Goal: Task Accomplishment & Management: Complete application form

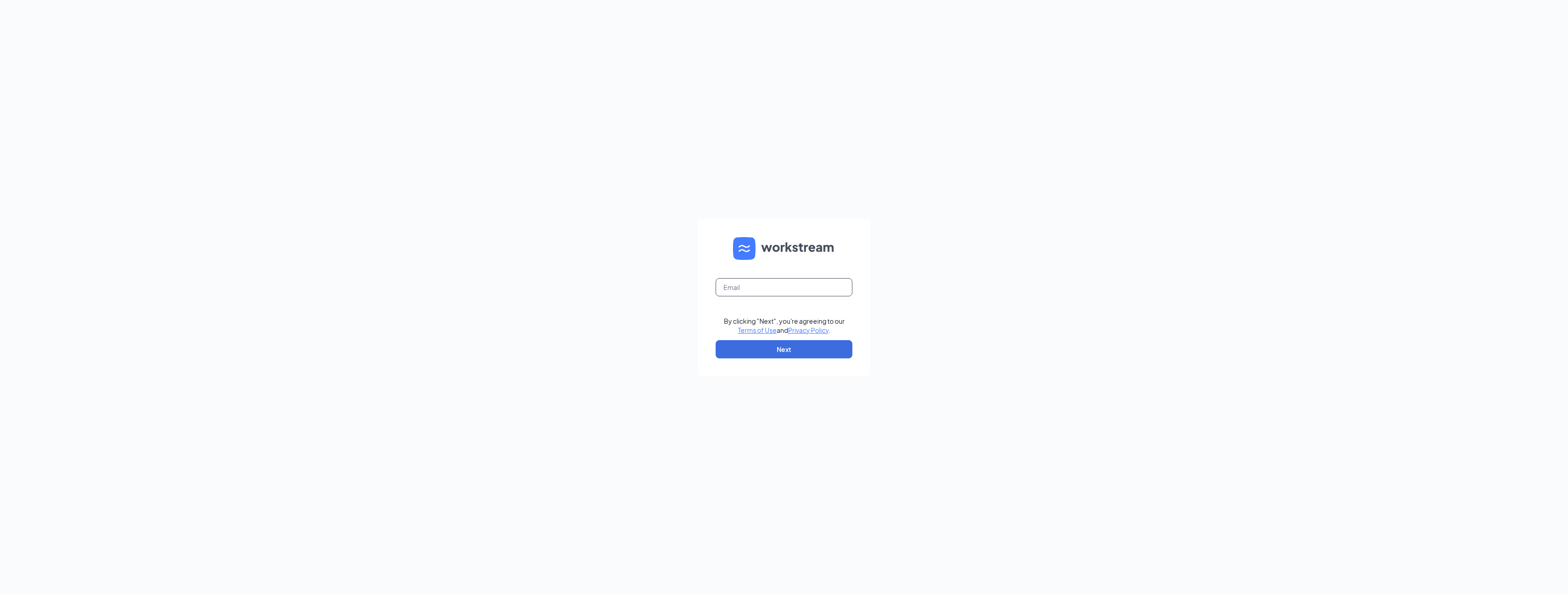
click at [783, 289] on input "text" at bounding box center [784, 287] width 137 height 18
type input "[PERSON_NAME][EMAIL_ADDRESS][DOMAIN_NAME]"
click at [783, 344] on button "Next" at bounding box center [784, 350] width 137 height 18
click at [771, 341] on button "Sign In" at bounding box center [784, 350] width 137 height 18
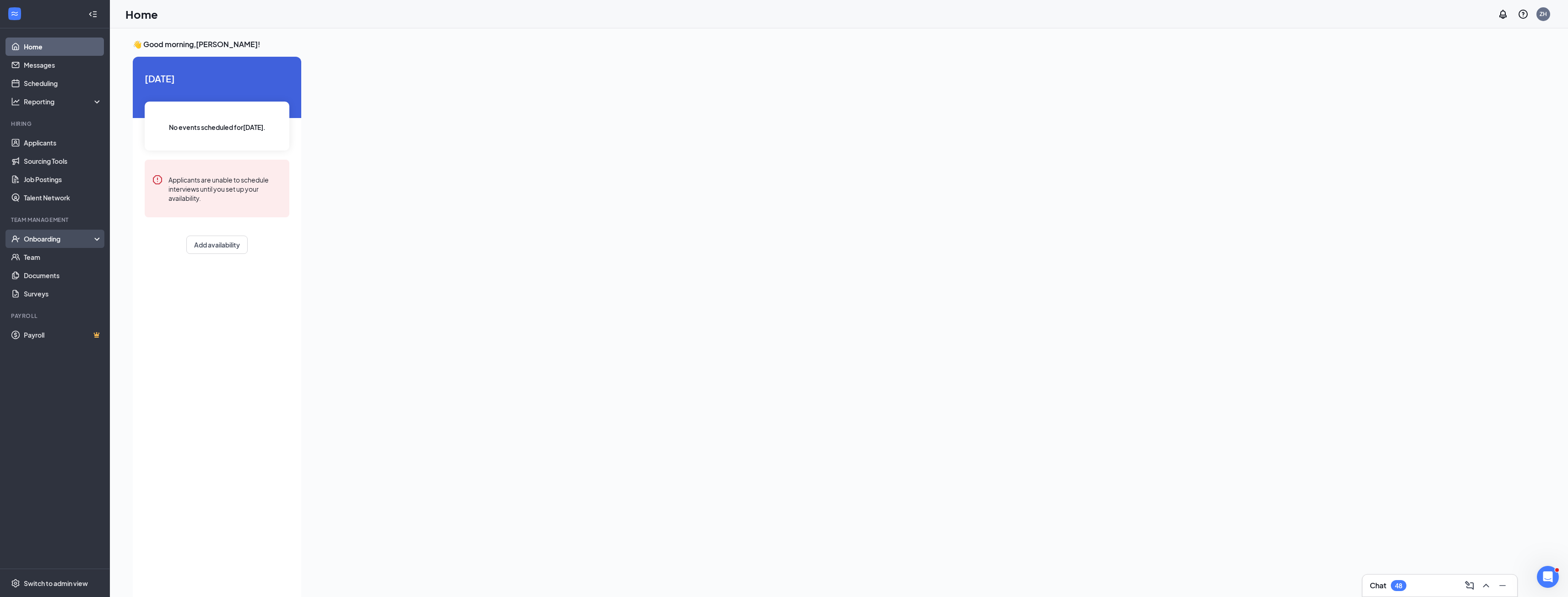
click at [64, 244] on div "Onboarding" at bounding box center [55, 239] width 110 height 18
click at [58, 258] on link "Overview" at bounding box center [63, 257] width 78 height 18
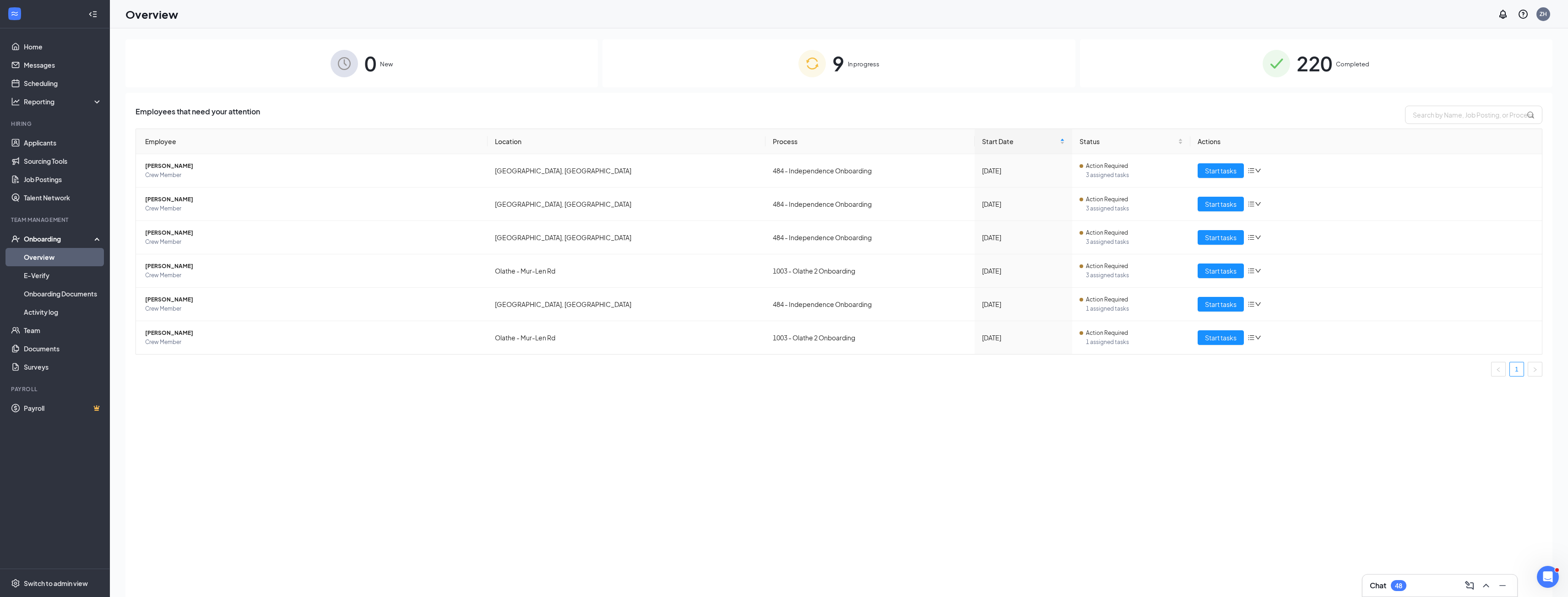
click at [949, 76] on div "9 In progress" at bounding box center [838, 63] width 473 height 48
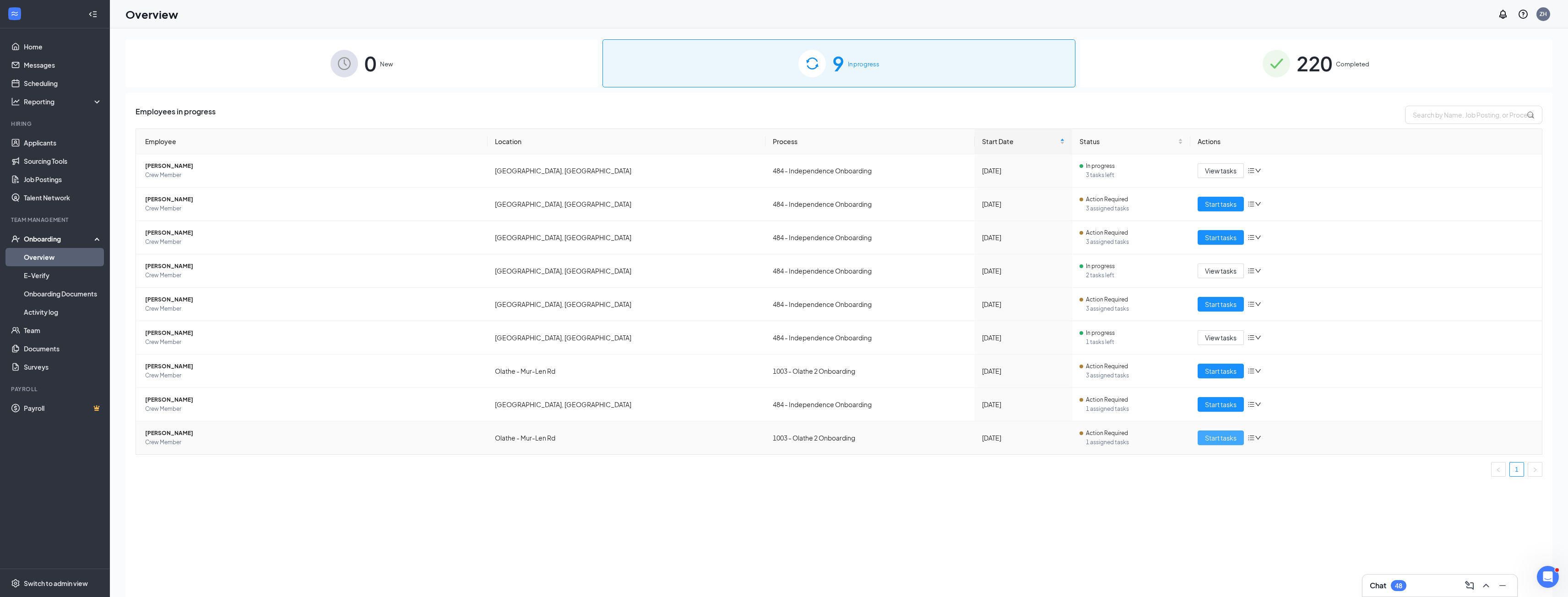
click at [1226, 442] on span "Start tasks" at bounding box center [1221, 438] width 32 height 10
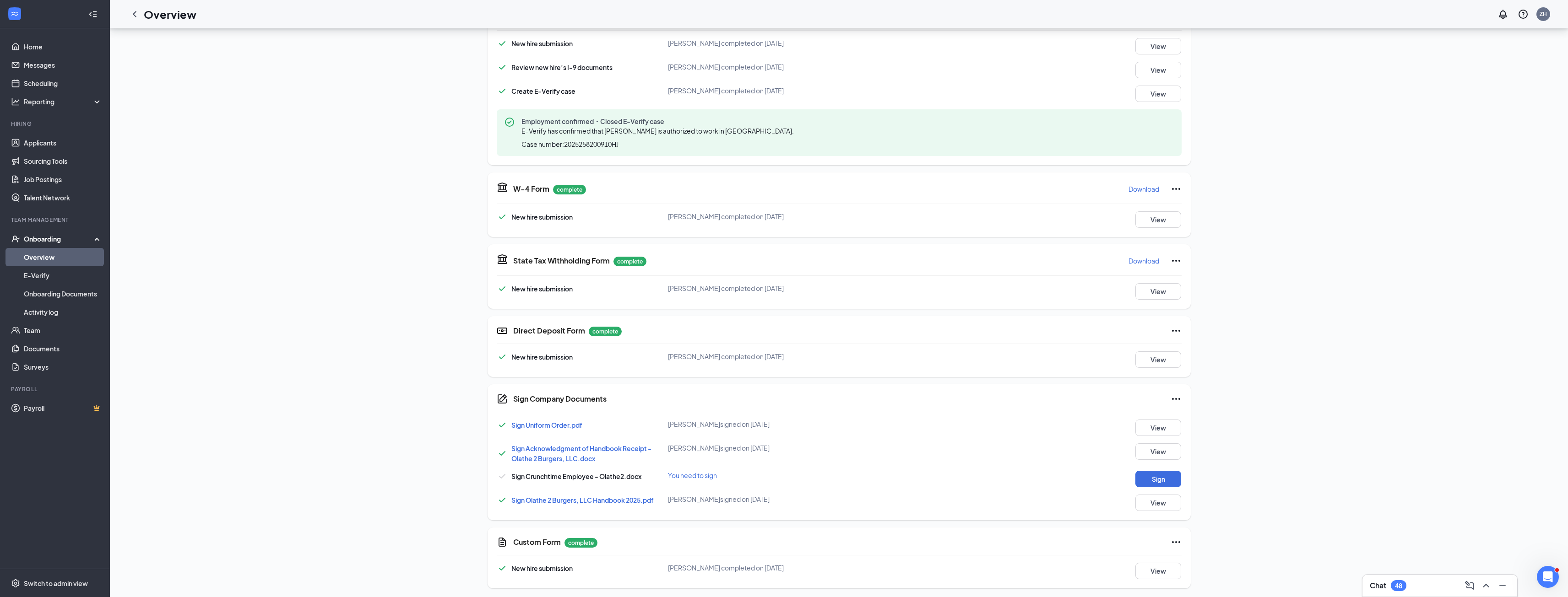
scroll to position [238, 0]
click at [1151, 477] on button "Sign" at bounding box center [1158, 477] width 46 height 16
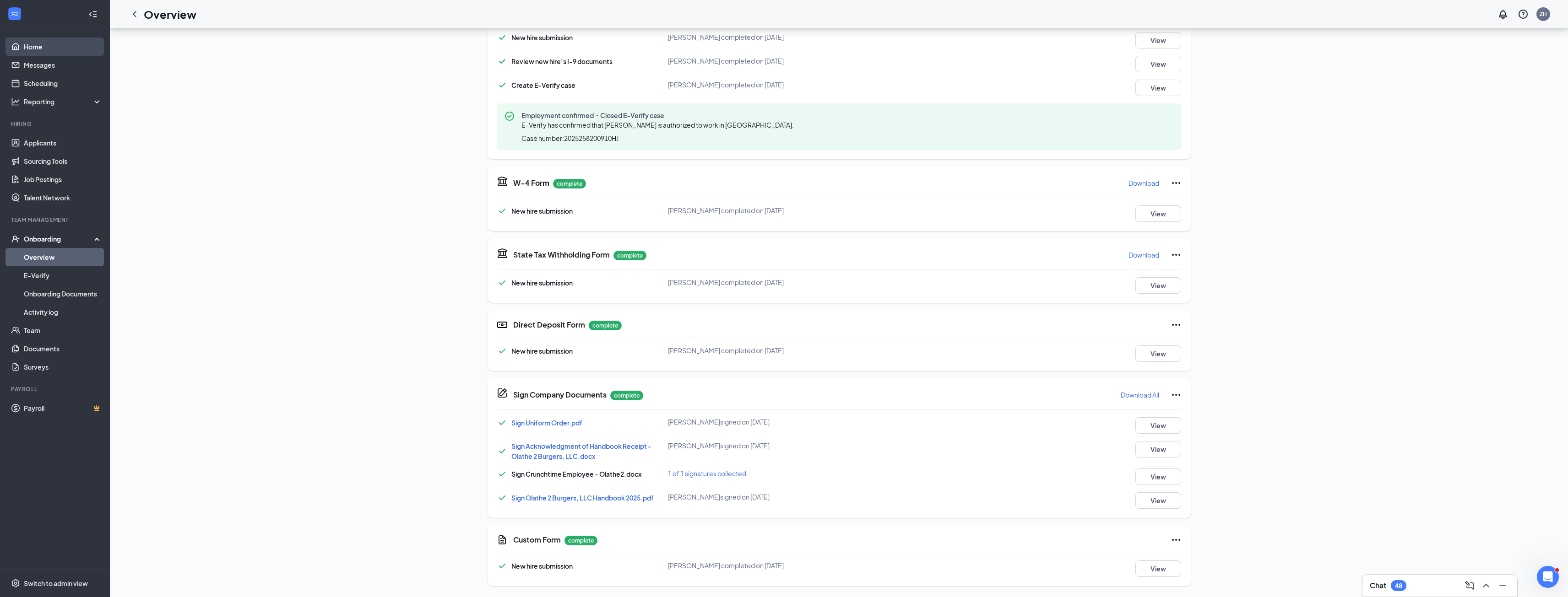
click at [31, 48] on link "Home" at bounding box center [63, 46] width 78 height 18
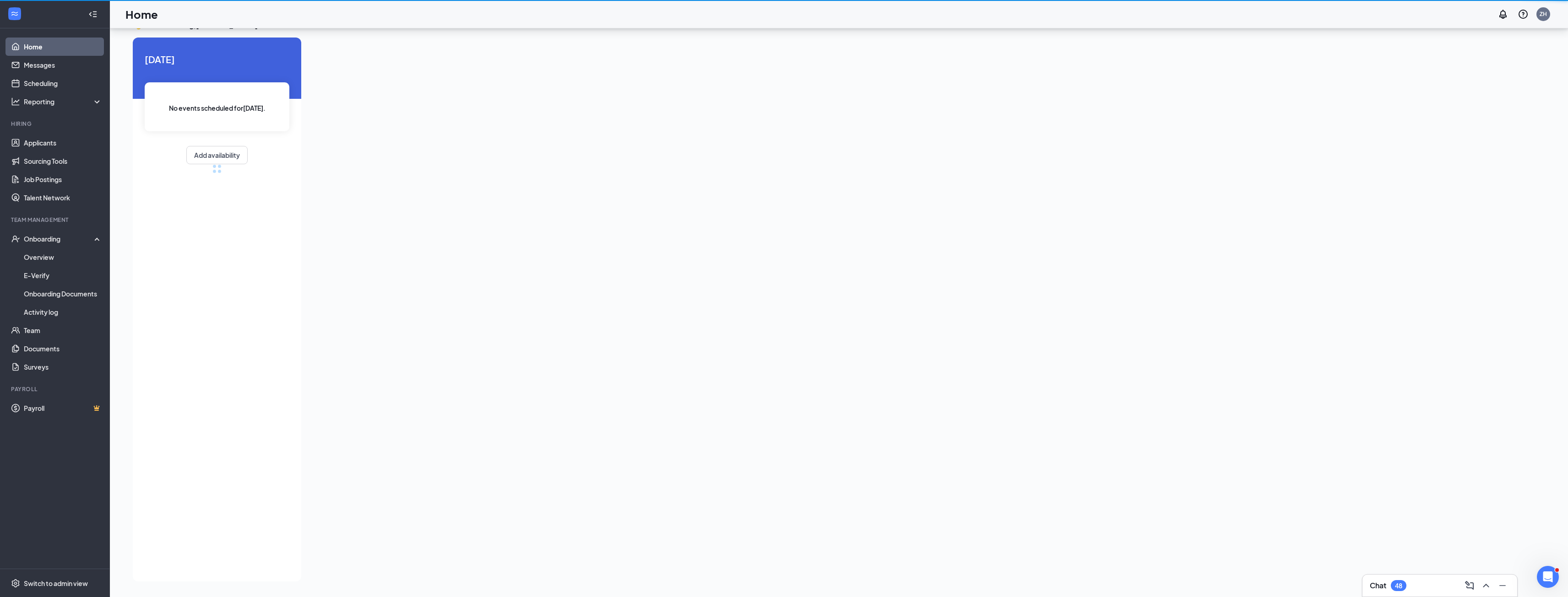
scroll to position [19, 0]
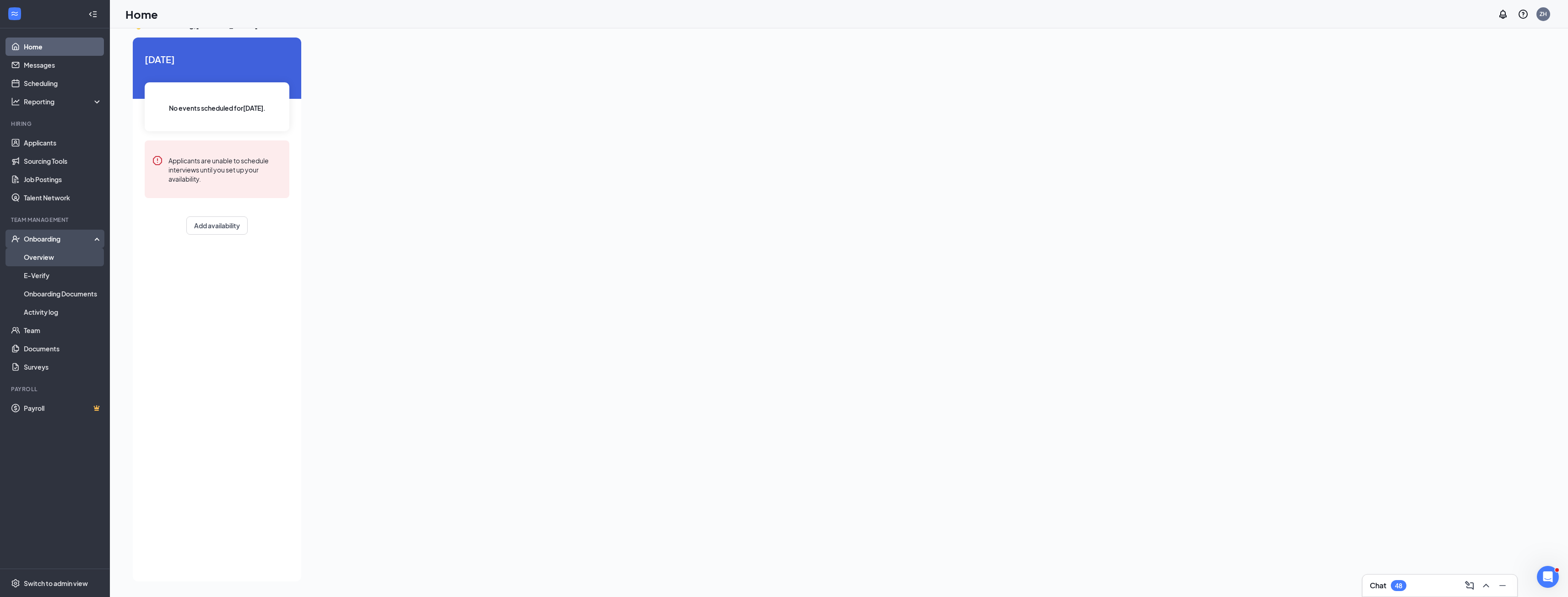
click at [29, 262] on link "Overview" at bounding box center [63, 257] width 78 height 18
